Goal: Task Accomplishment & Management: Manage account settings

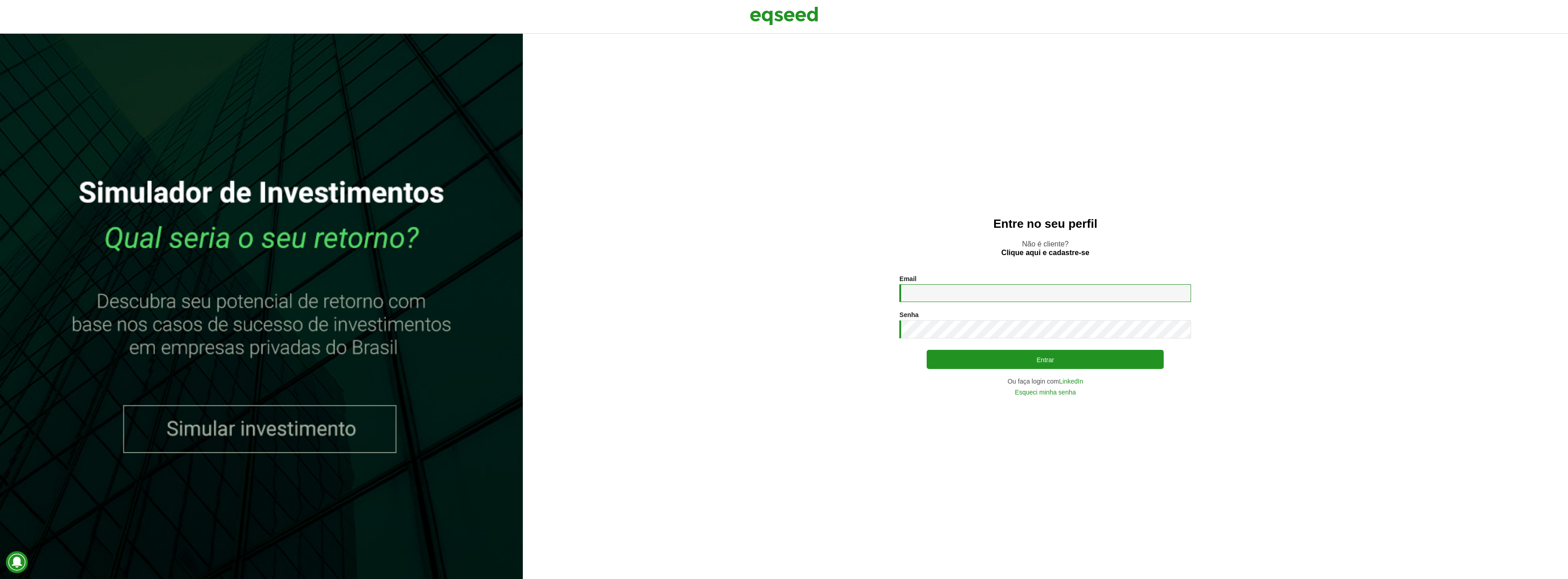
click at [966, 289] on input "Email *" at bounding box center [1045, 292] width 292 height 18
type input "**********"
click at [927, 350] on button "Entrar" at bounding box center [1046, 360] width 237 height 19
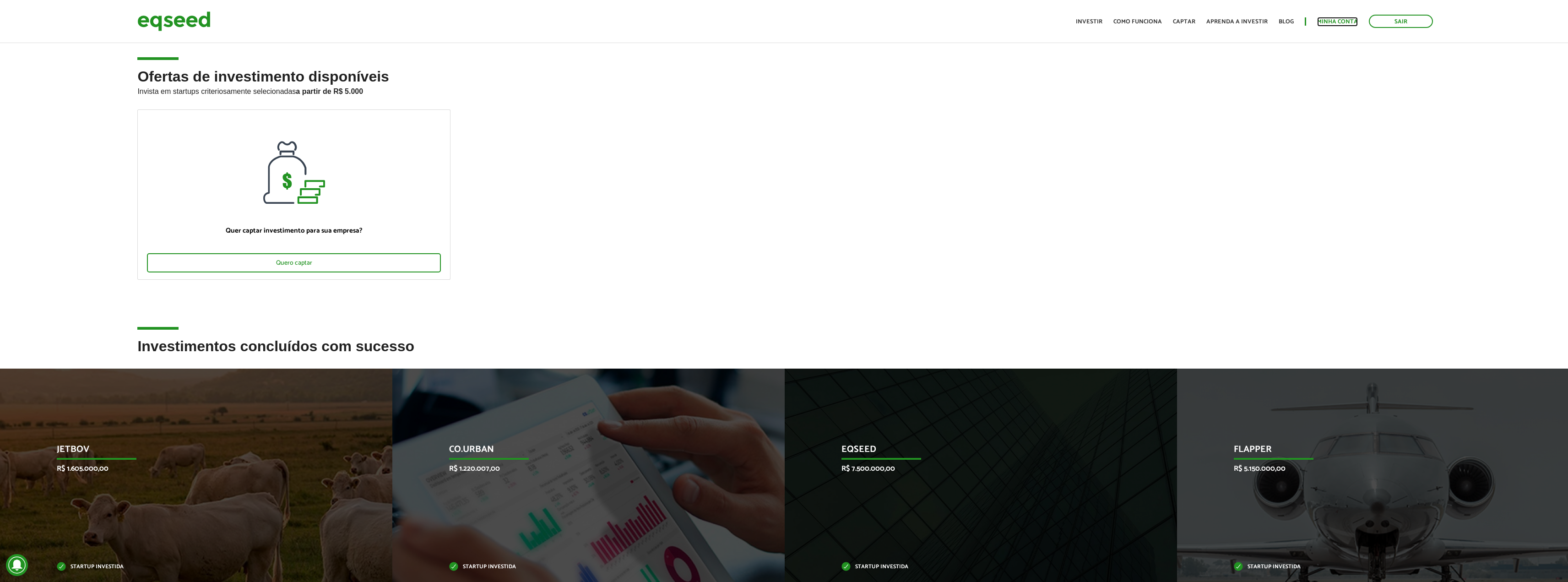
click at [1339, 23] on link "Minha conta" at bounding box center [1336, 22] width 40 height 6
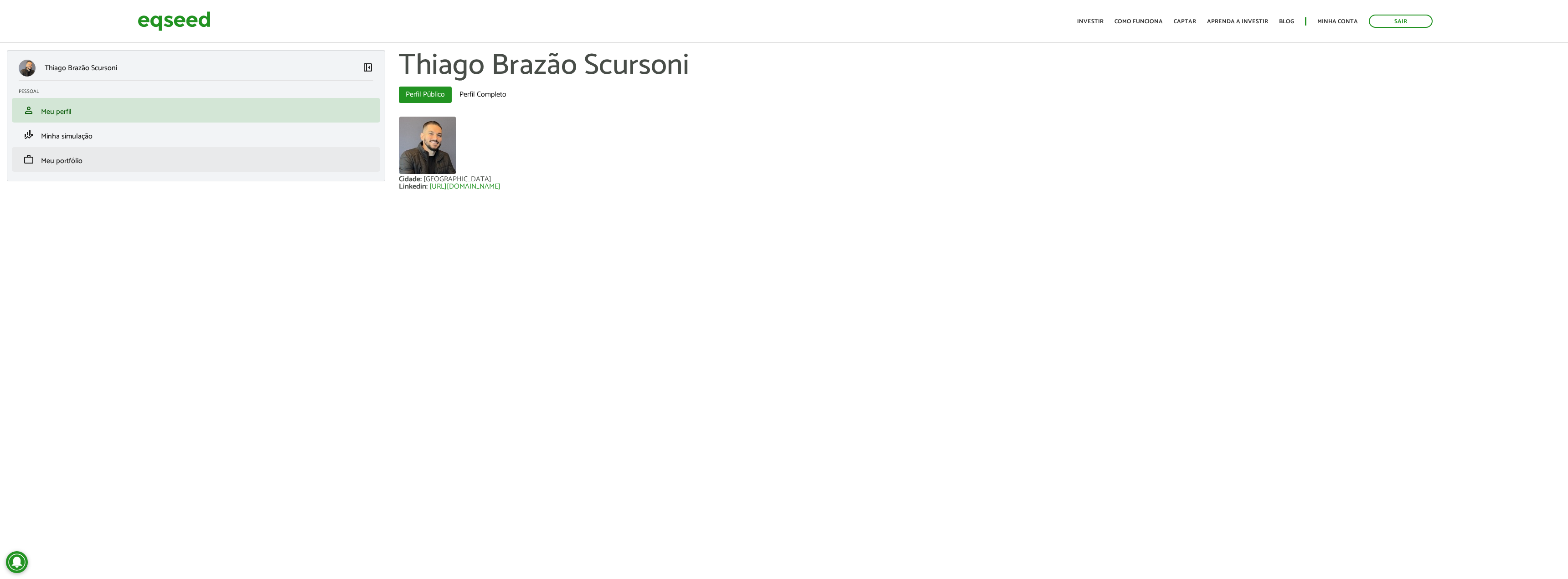
click at [112, 166] on li "work Meu portfólio" at bounding box center [196, 160] width 368 height 24
click at [78, 161] on span "Meu portfólio" at bounding box center [62, 161] width 41 height 12
